Goal: Task Accomplishment & Management: Use online tool/utility

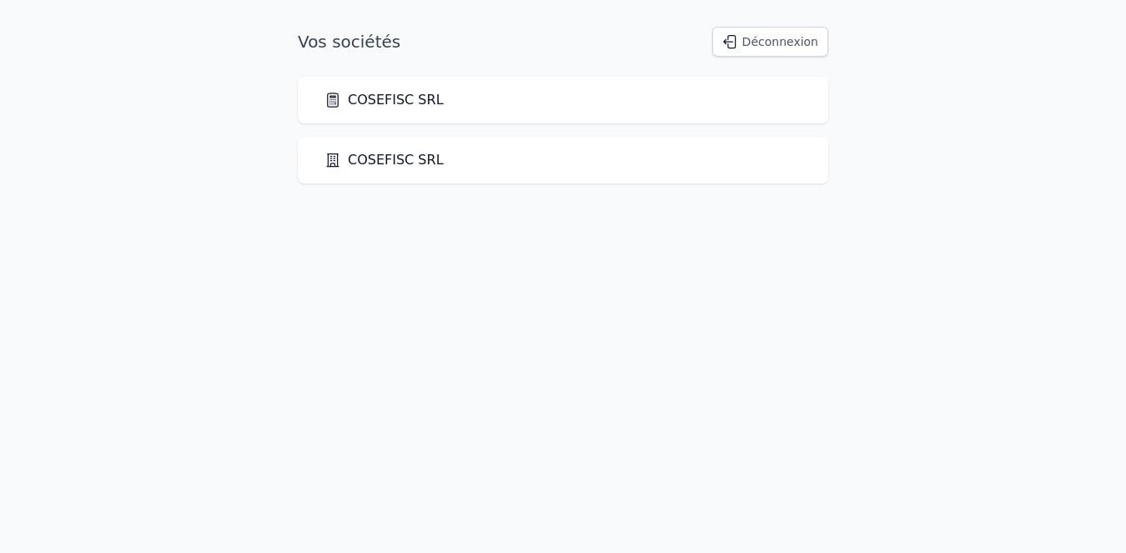
click at [367, 105] on link "COSEFISC SRL" at bounding box center [383, 100] width 119 height 20
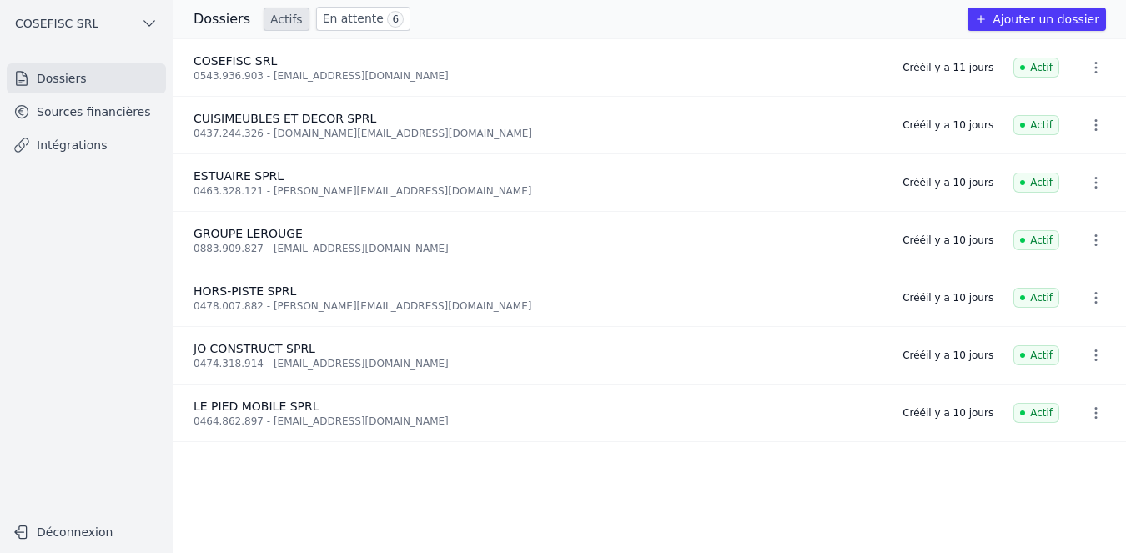
click at [367, 105] on li "CUISIMEUBLES ET DECOR SPRL 0437.244.326 - [DOMAIN_NAME][EMAIL_ADDRESS][DOMAIN_N…" at bounding box center [649, 126] width 952 height 58
click at [86, 143] on link "Intégrations" at bounding box center [86, 145] width 159 height 30
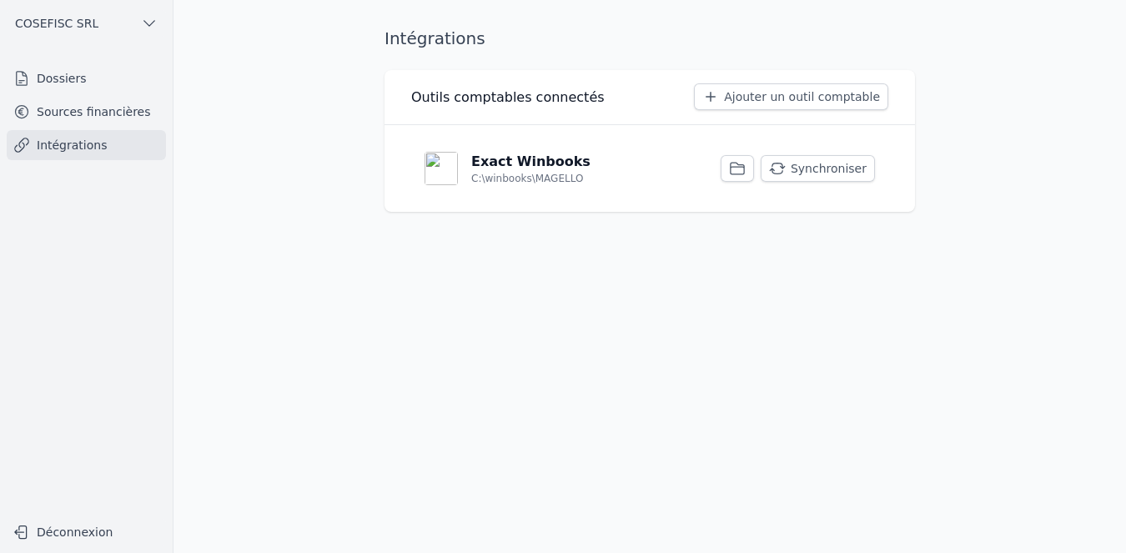
click at [818, 165] on button "Synchroniser" at bounding box center [817, 168] width 114 height 27
